Goal: Obtain resource: Download file/media

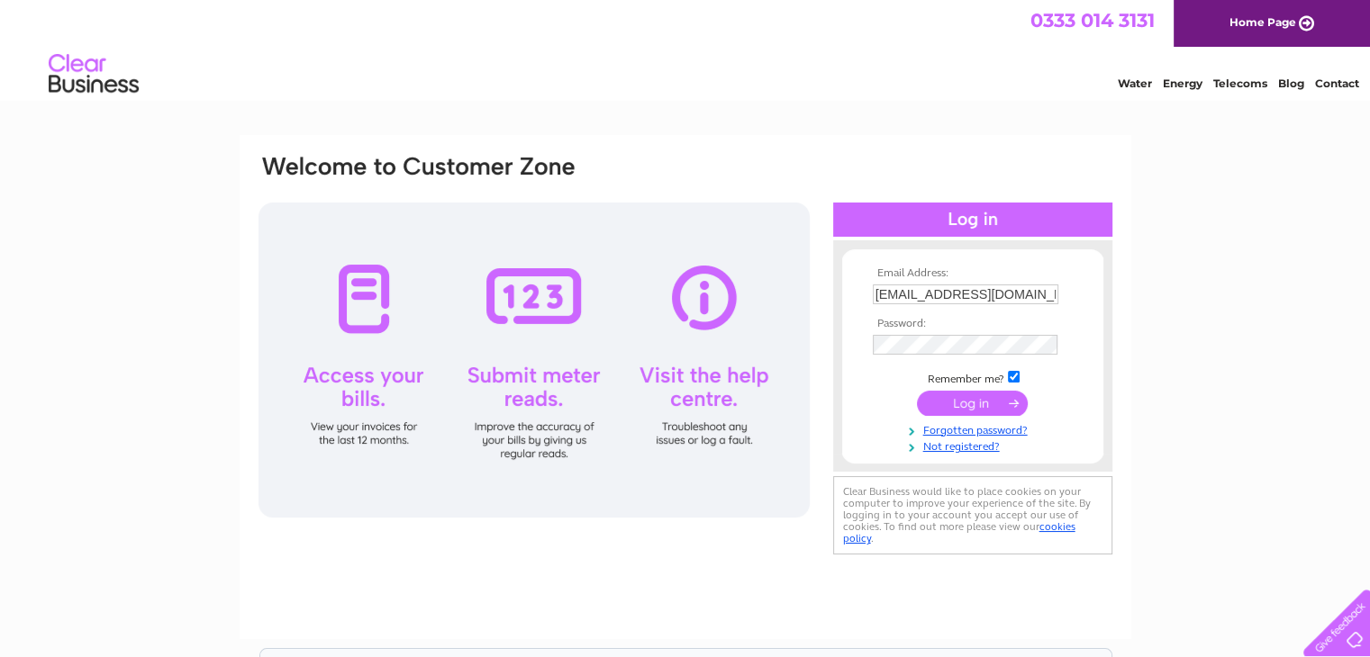
click at [958, 398] on input "submit" at bounding box center [972, 403] width 111 height 25
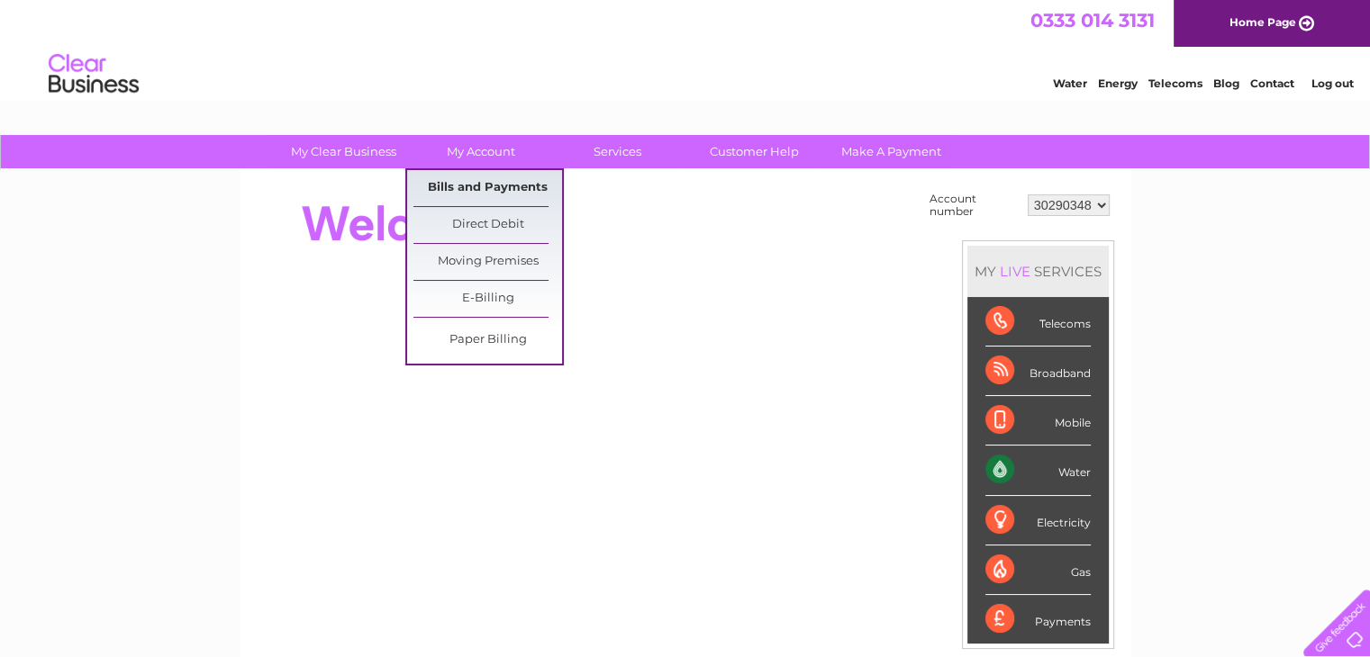
click at [486, 182] on link "Bills and Payments" at bounding box center [487, 188] width 149 height 36
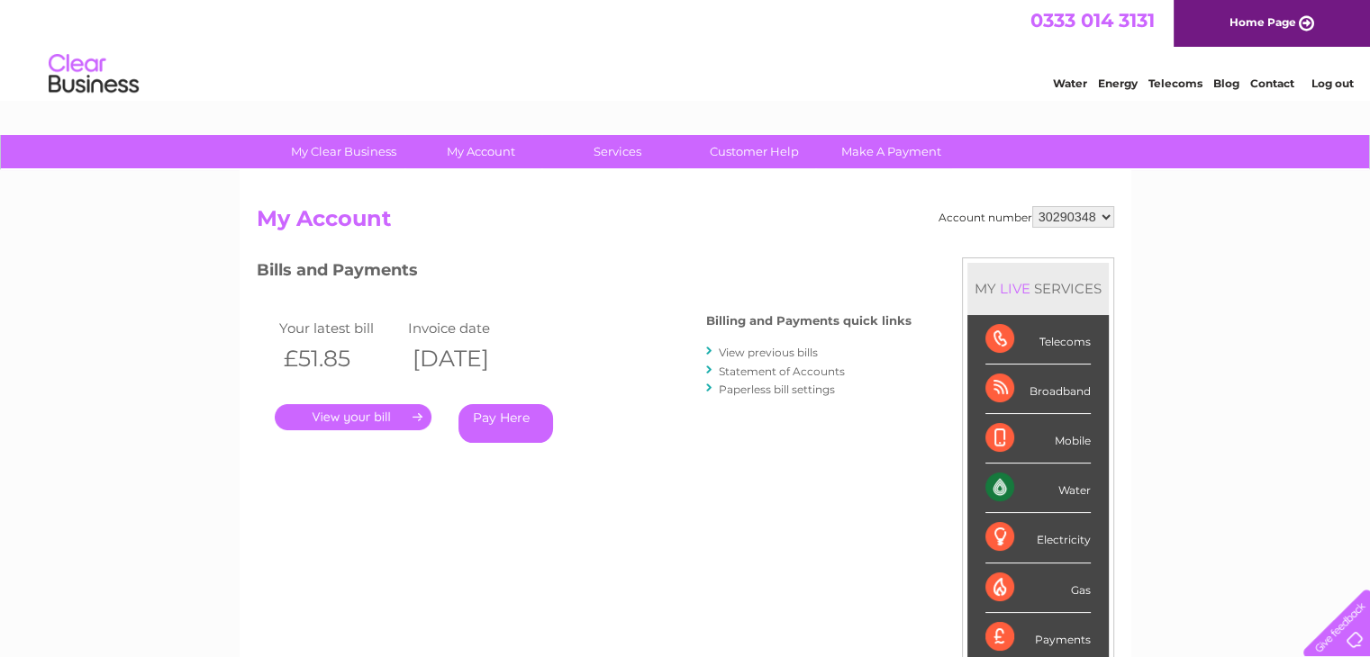
click at [774, 348] on link "View previous bills" at bounding box center [768, 353] width 99 height 14
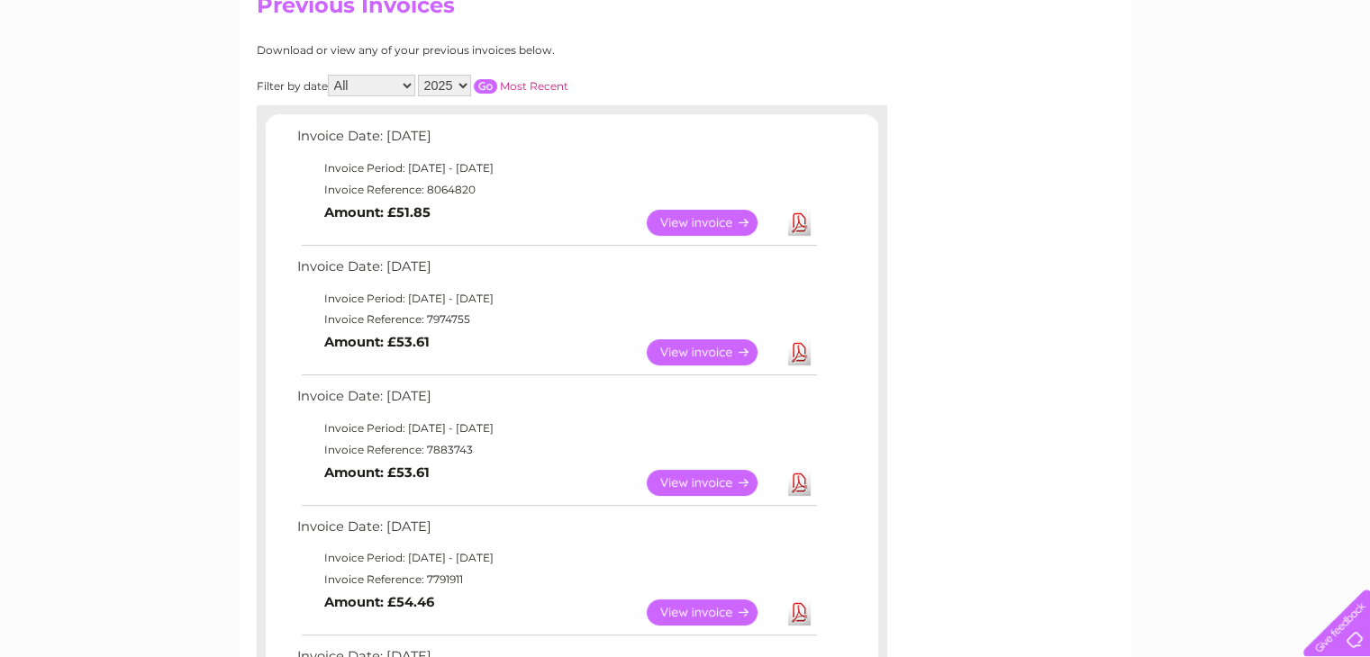
scroll to position [360, 0]
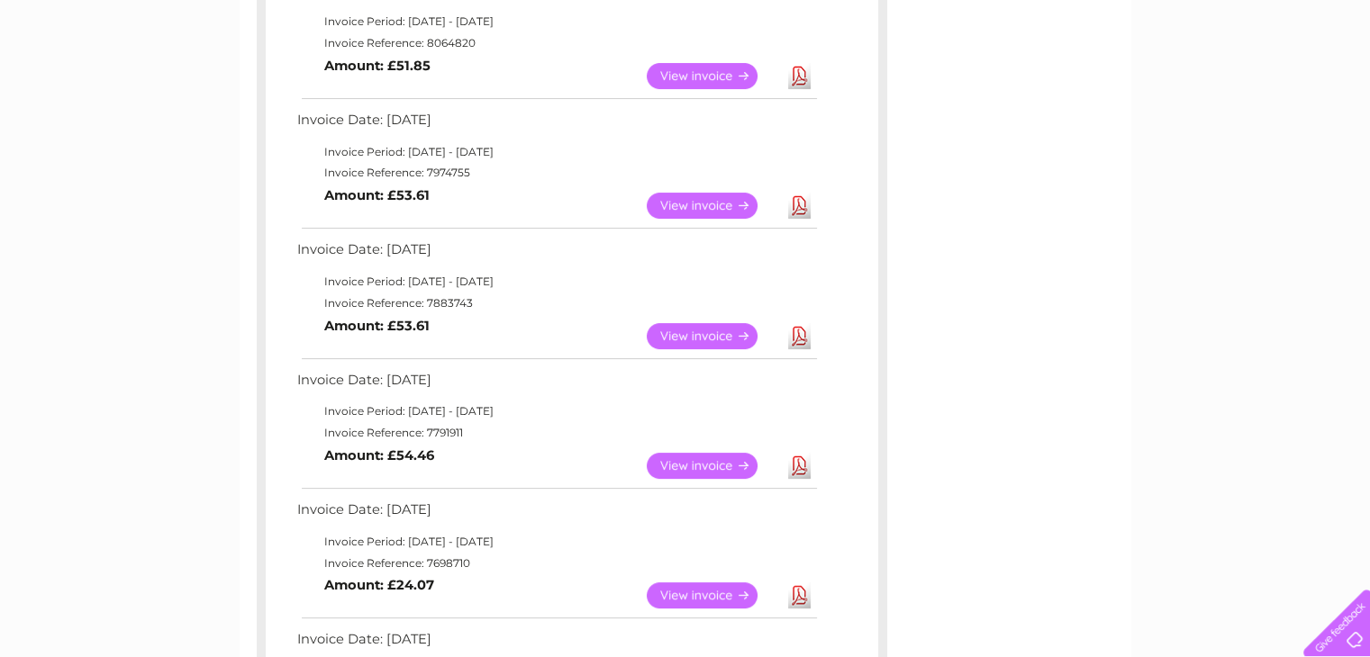
click at [742, 338] on link "View" at bounding box center [713, 336] width 132 height 26
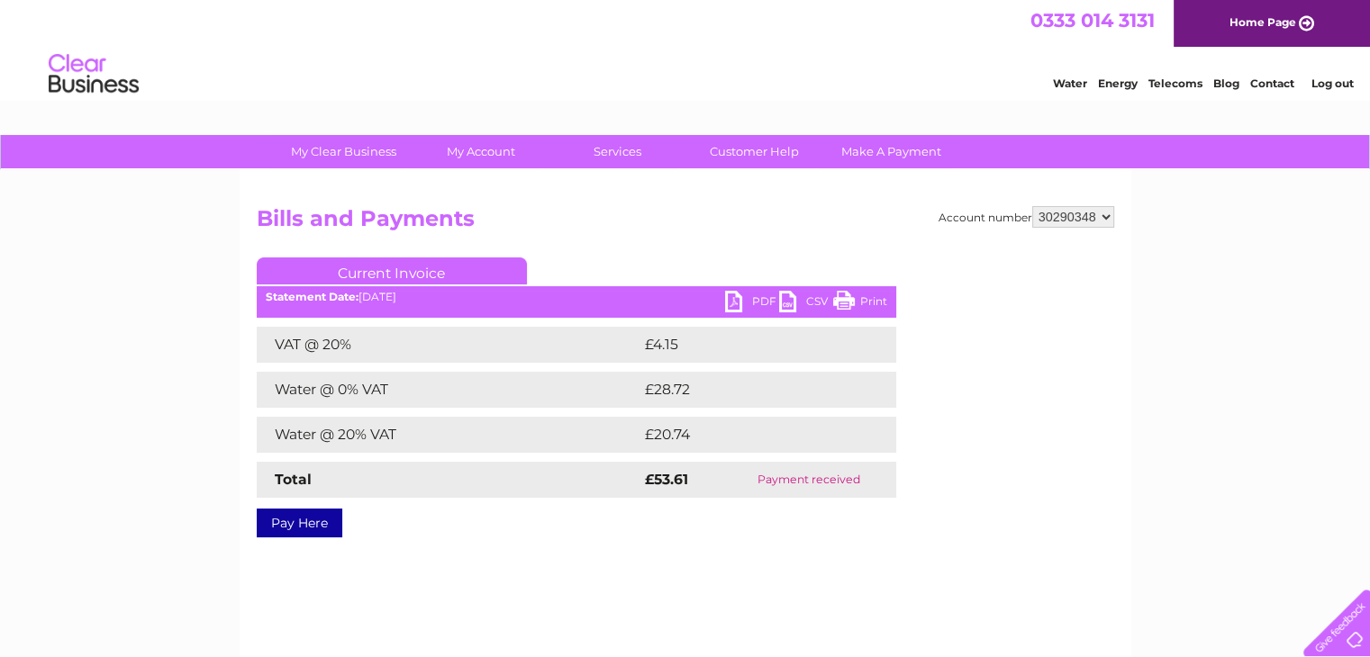
click at [751, 298] on link "PDF" at bounding box center [752, 304] width 54 height 26
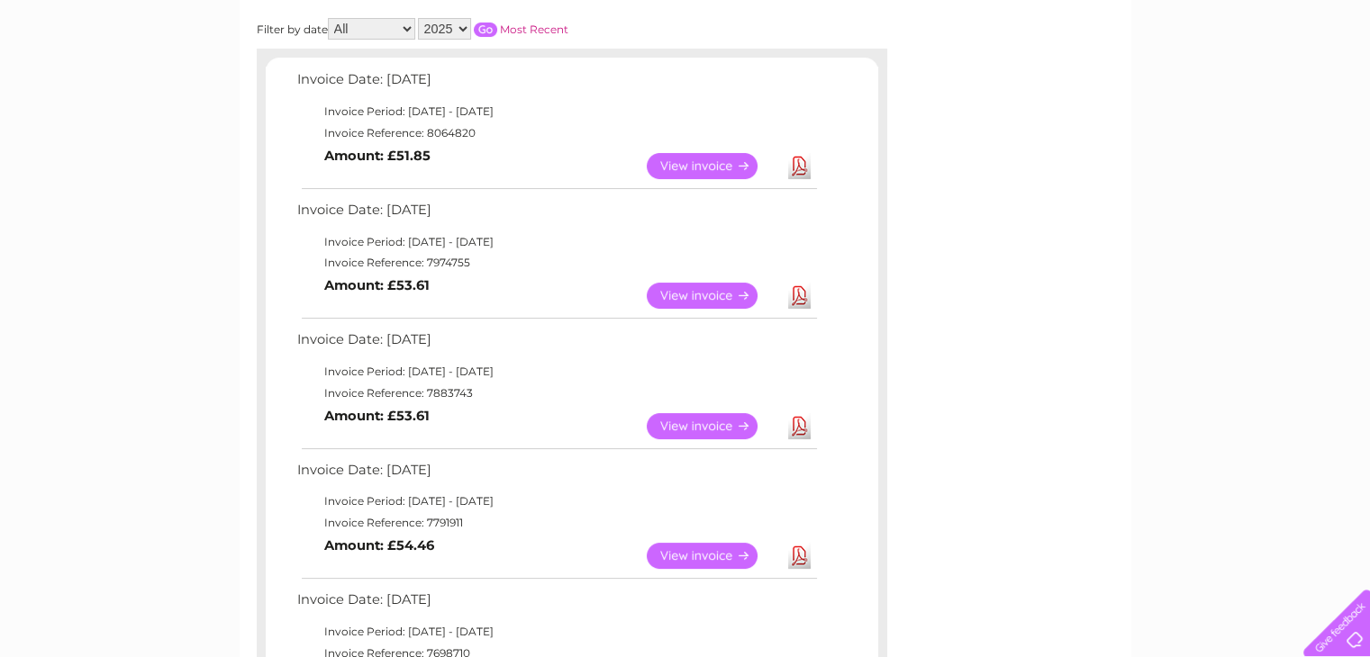
click at [711, 295] on link "View" at bounding box center [713, 296] width 132 height 26
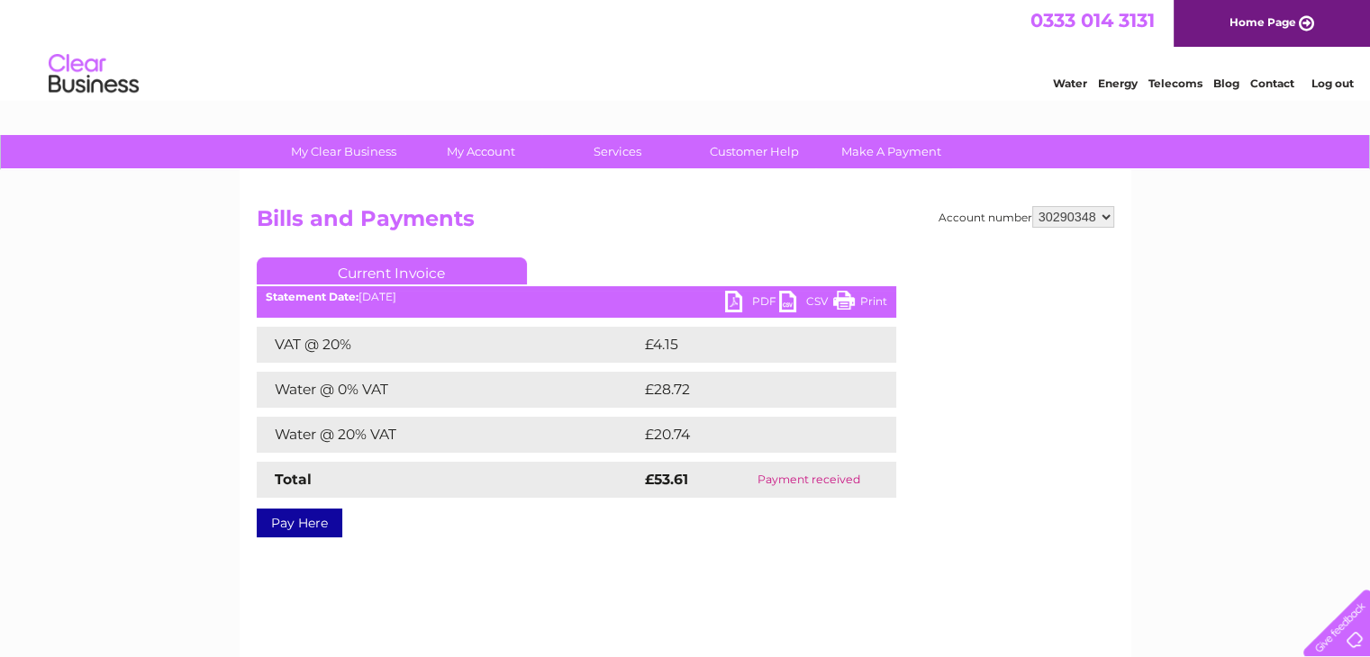
click at [757, 298] on link "PDF" at bounding box center [752, 304] width 54 height 26
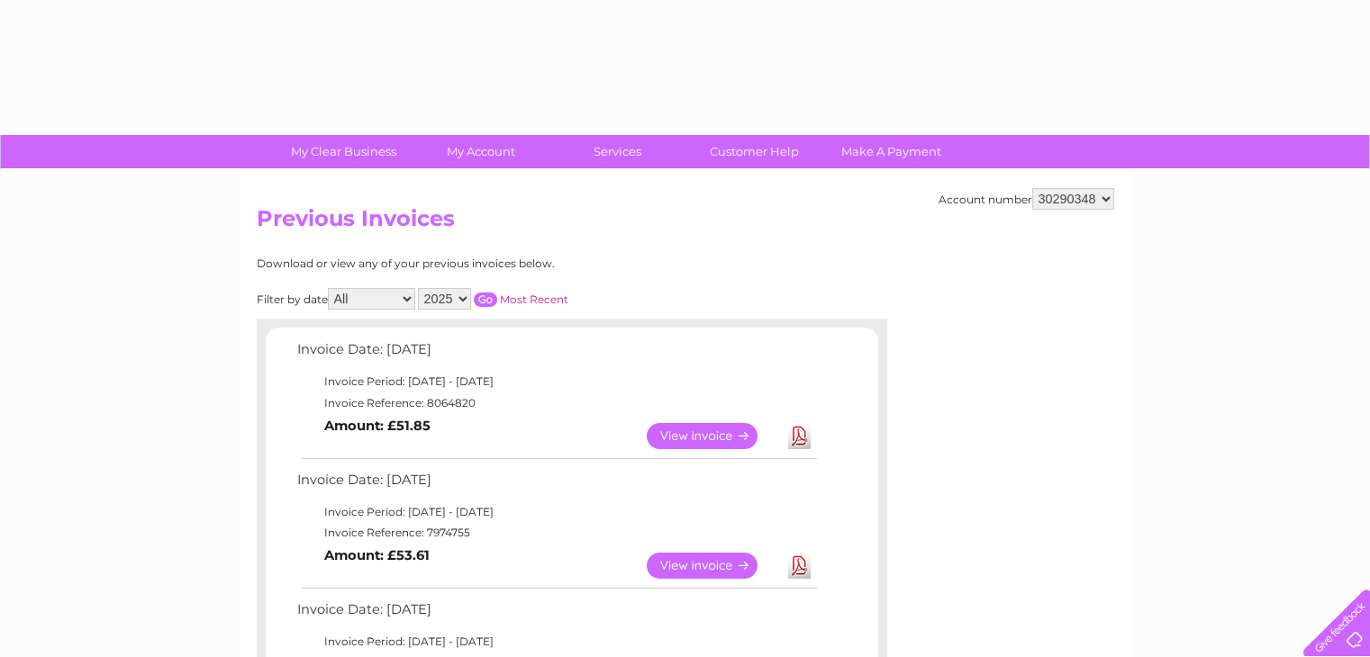
click at [724, 423] on link "View" at bounding box center [713, 436] width 132 height 26
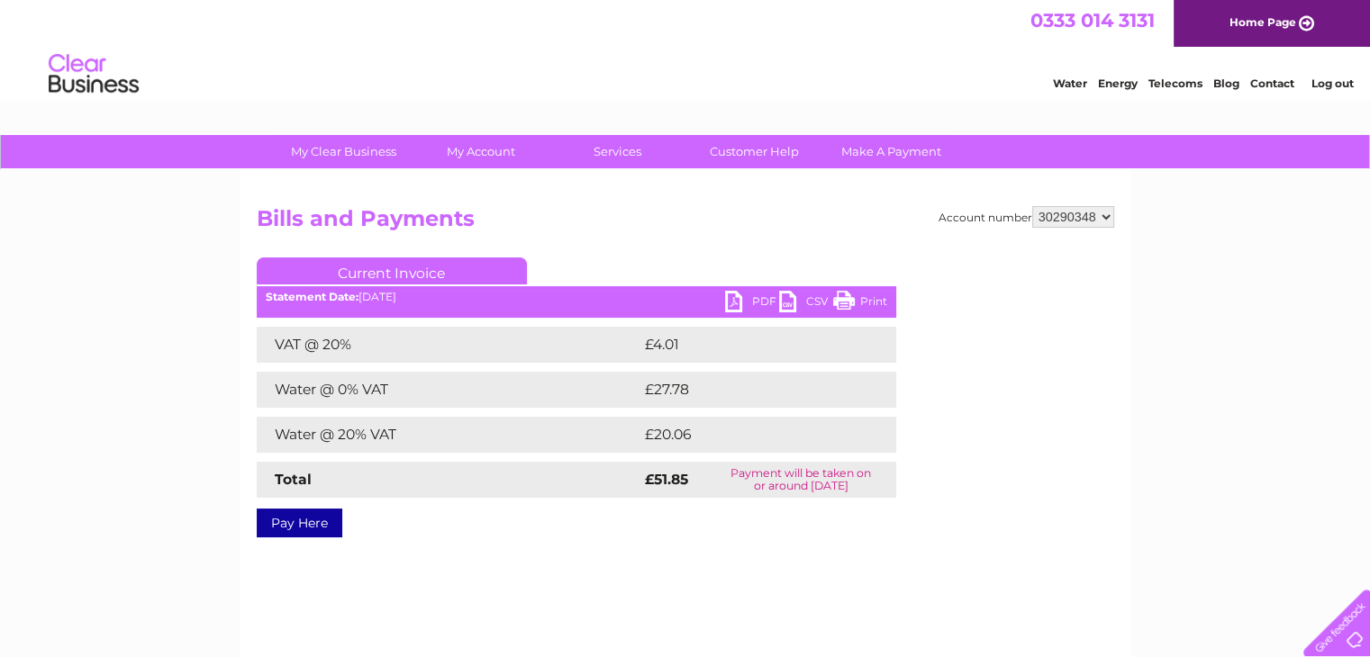
click at [748, 301] on link "PDF" at bounding box center [752, 304] width 54 height 26
